Goal: Information Seeking & Learning: Learn about a topic

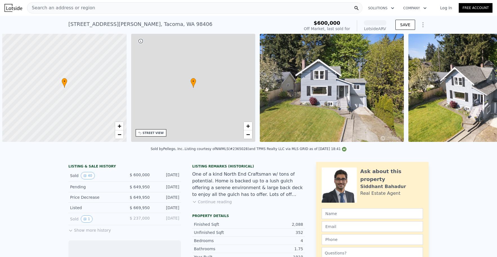
scroll to position [0, 2]
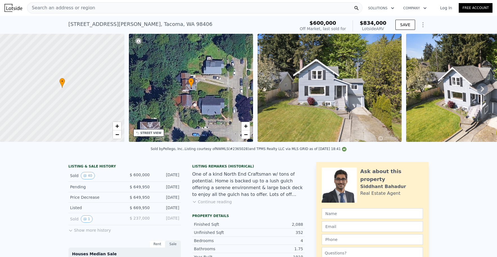
click at [93, 10] on div "Search an address or region" at bounding box center [194, 7] width 335 height 11
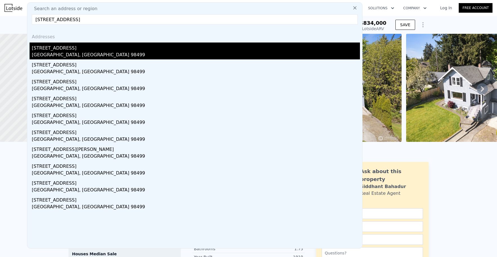
type input "[STREET_ADDRESS]"
click at [58, 49] on div "[STREET_ADDRESS]" at bounding box center [196, 46] width 328 height 9
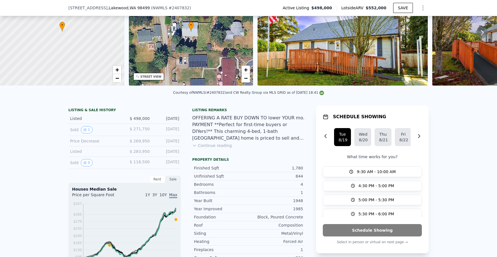
scroll to position [82, 0]
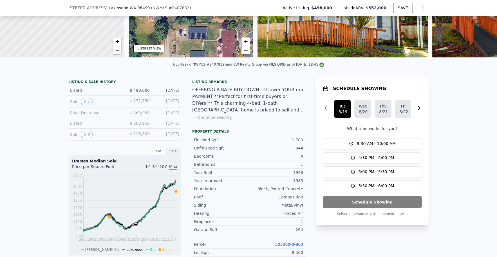
click at [213, 120] on button "Continue reading" at bounding box center [212, 117] width 40 height 6
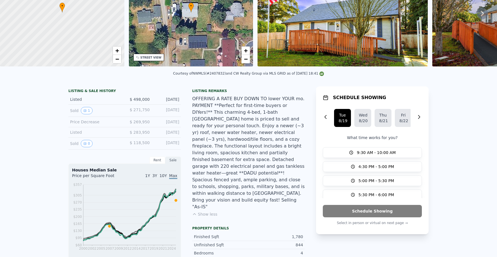
scroll to position [2, 0]
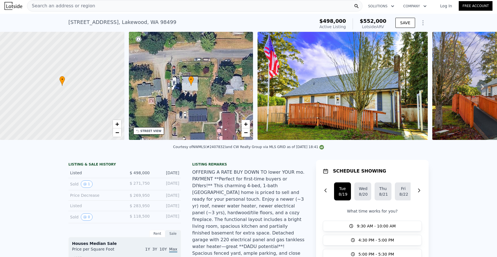
click at [209, 83] on div "• + −" at bounding box center [191, 86] width 124 height 108
click at [247, 121] on span "+" at bounding box center [246, 123] width 4 height 7
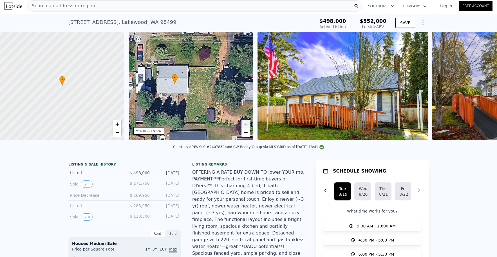
drag, startPoint x: 219, startPoint y: 108, endPoint x: 203, endPoint y: 106, distance: 16.4
click at [203, 106] on div "• + −" at bounding box center [191, 86] width 124 height 108
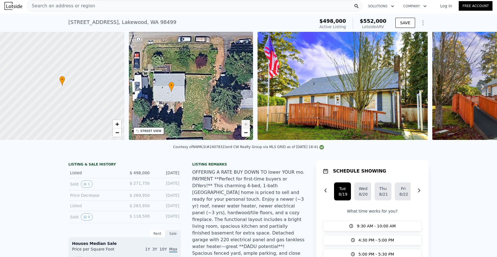
drag, startPoint x: 204, startPoint y: 90, endPoint x: 201, endPoint y: 98, distance: 8.6
click at [201, 98] on div "• + −" at bounding box center [191, 86] width 124 height 108
